Goal: Transaction & Acquisition: Purchase product/service

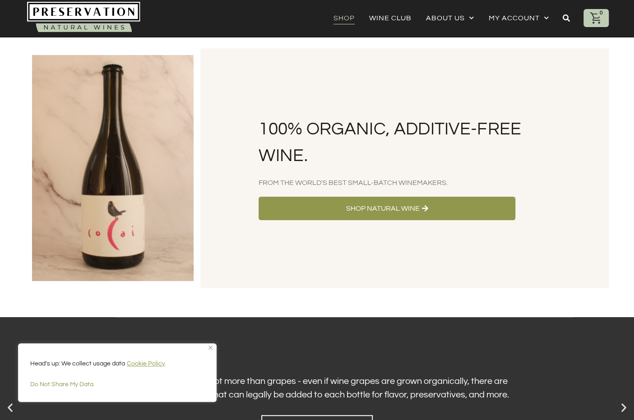
click at [343, 19] on link "Shop" at bounding box center [343, 18] width 21 height 13
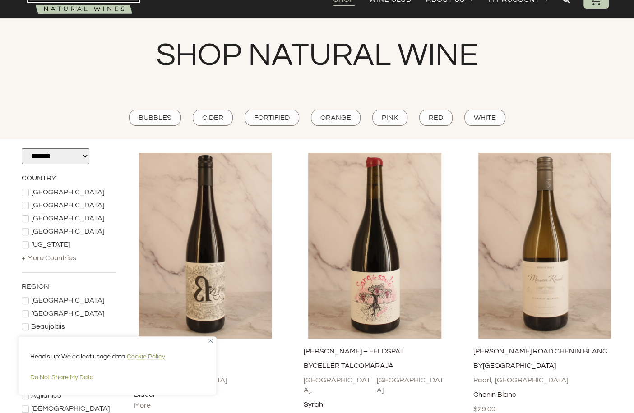
scroll to position [45, 0]
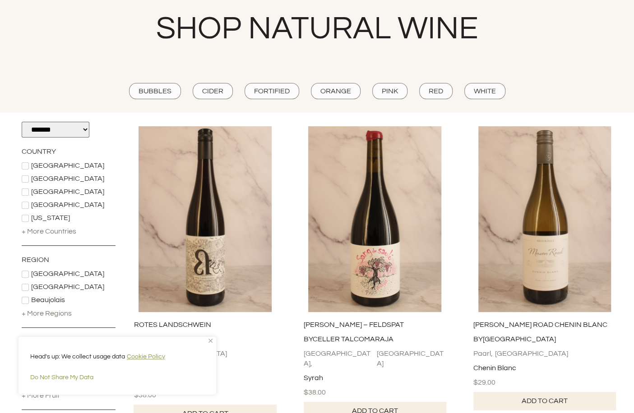
click at [35, 233] on div "+ More Countries" at bounding box center [49, 231] width 55 height 10
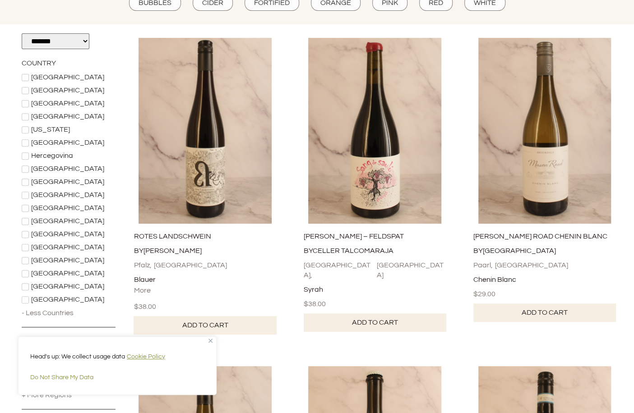
scroll to position [135, 0]
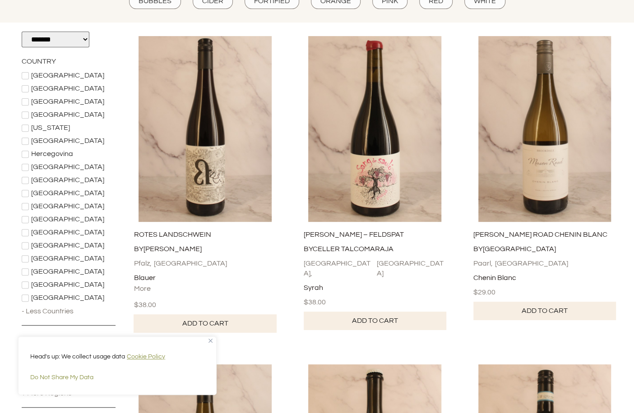
click at [26, 272] on icon at bounding box center [25, 272] width 5 height 4
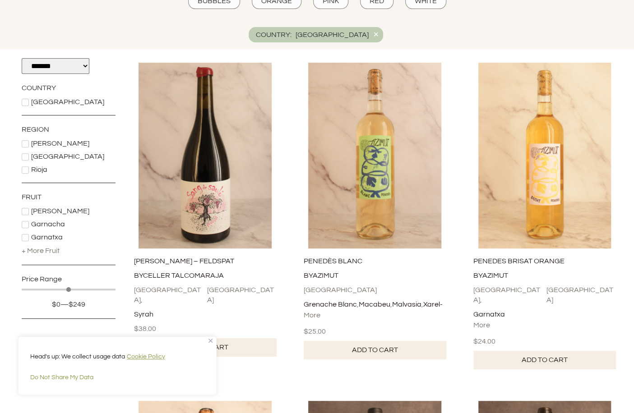
click at [28, 156] on icon at bounding box center [25, 156] width 5 height 5
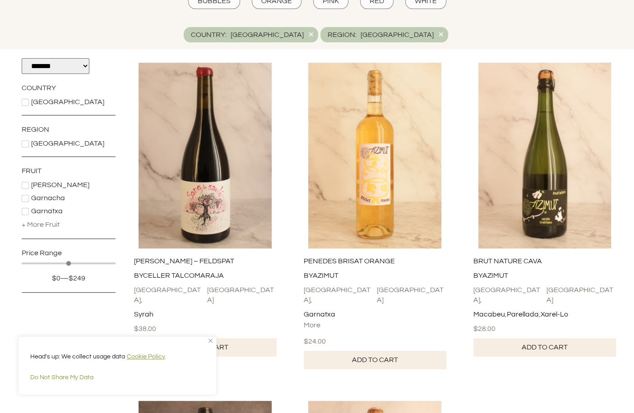
click at [375, 355] on link "Add to cart" at bounding box center [375, 360] width 143 height 18
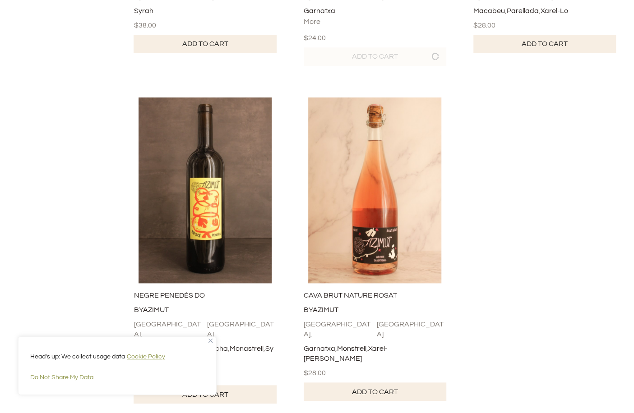
scroll to position [541, 0]
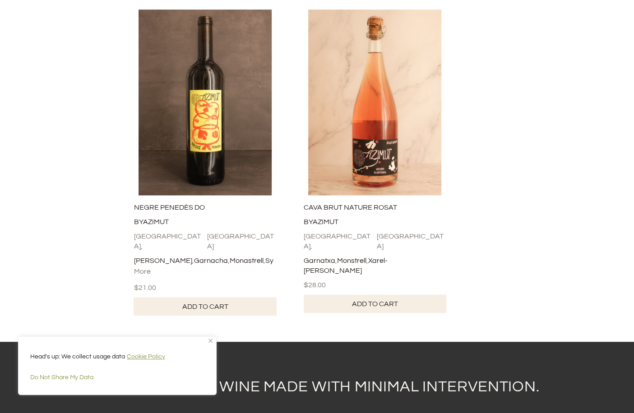
click at [248, 297] on link "Add to cart" at bounding box center [205, 306] width 143 height 18
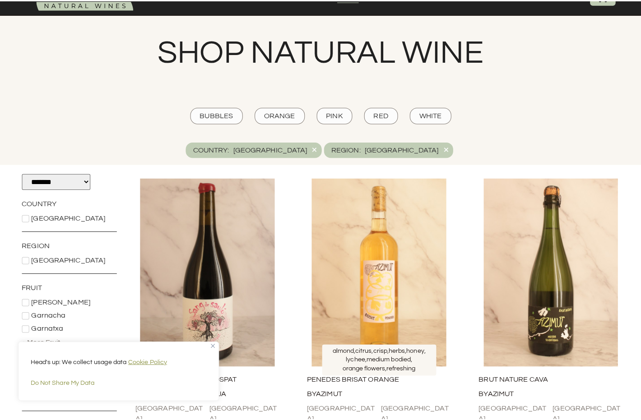
scroll to position [0, 0]
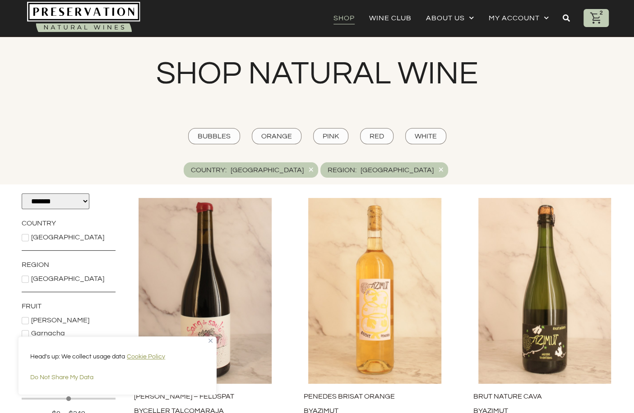
click at [595, 20] on icon at bounding box center [595, 17] width 11 height 11
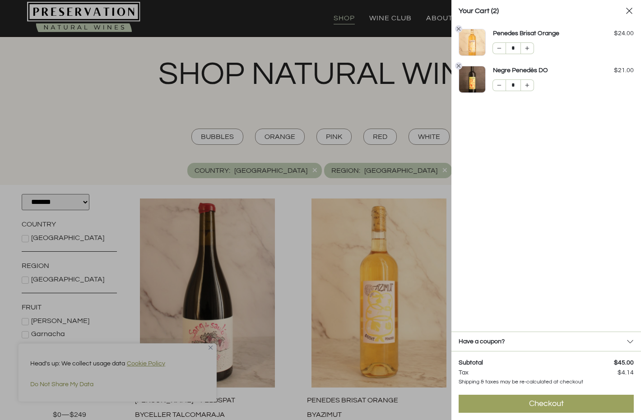
click at [559, 404] on div "Checkout" at bounding box center [546, 403] width 35 height 11
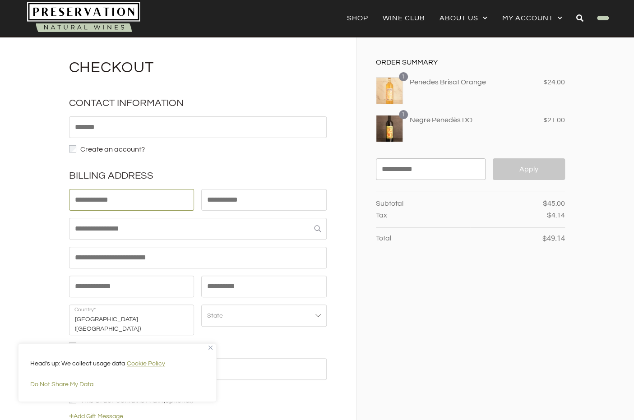
click at [130, 203] on input "First name *" at bounding box center [131, 200] width 125 height 22
click at [21, 194] on section "Checkout Show Order Summary $ 49.14 1 Penedes Brisat Orange × 1 $ 24.00 1 × 1" at bounding box center [317, 292] width 634 height 511
click at [462, 16] on link "About Us" at bounding box center [463, 18] width 48 height 13
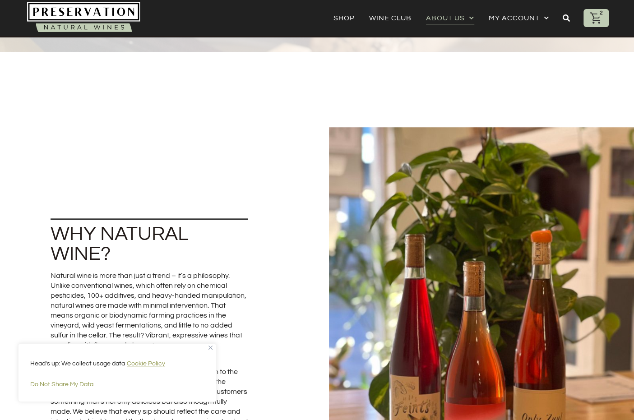
scroll to position [496, 0]
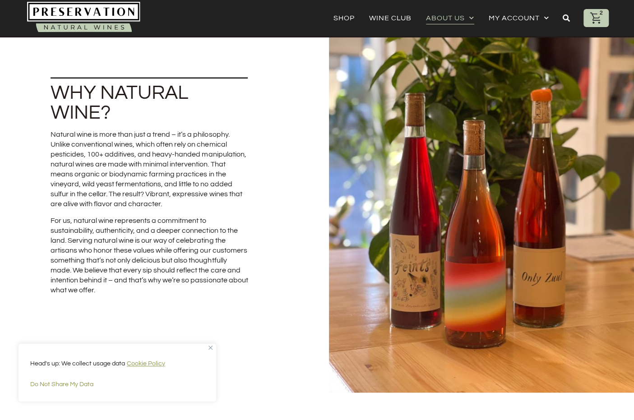
click at [209, 348] on img "Close" at bounding box center [210, 348] width 4 height 4
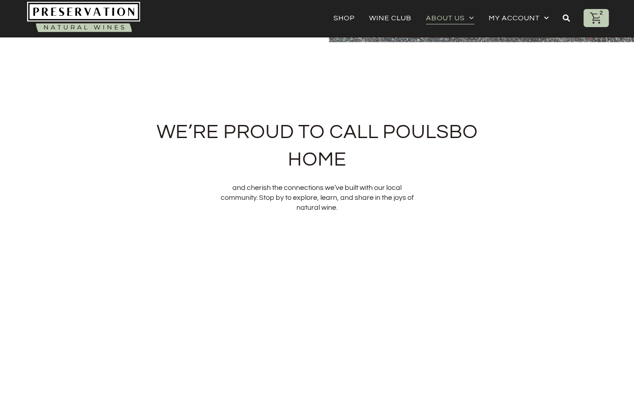
scroll to position [2571, 0]
